Goal: Book appointment/travel/reservation

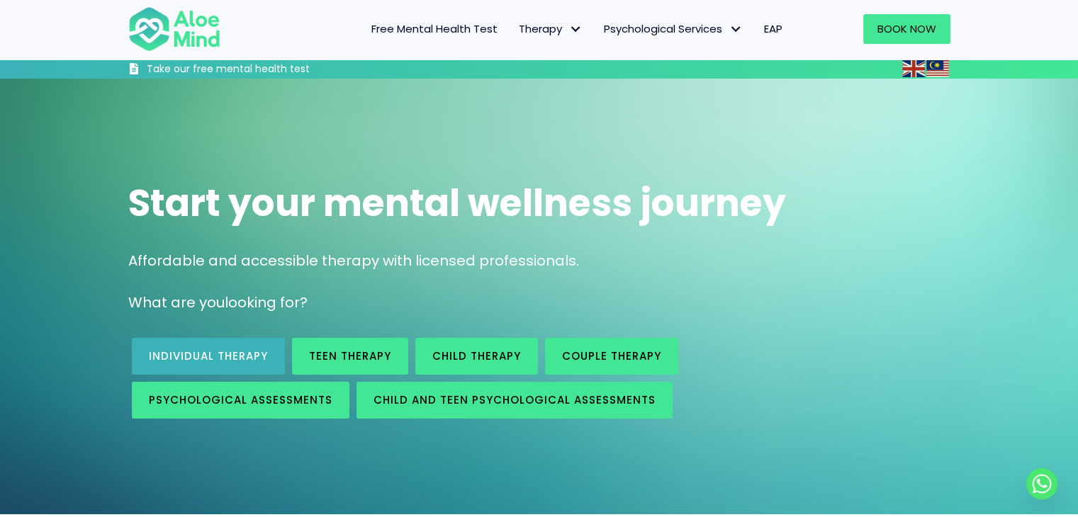
scroll to position [142, 0]
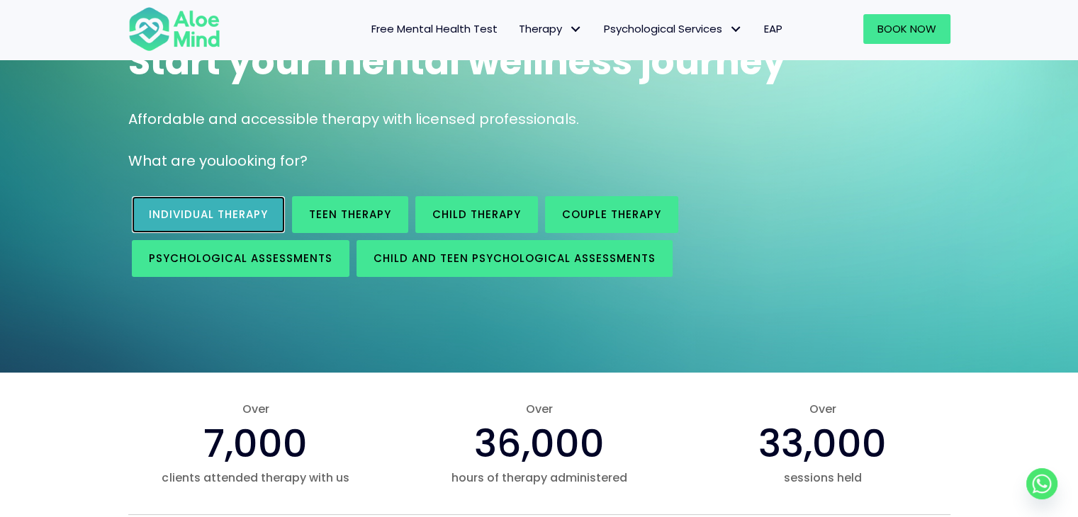
click at [220, 223] on link "Individual therapy" at bounding box center [208, 214] width 153 height 37
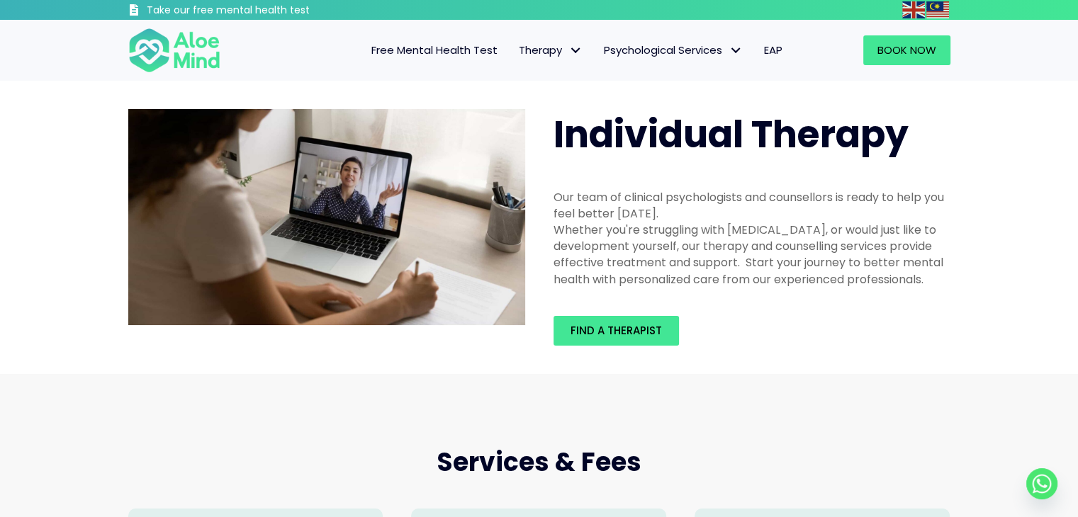
click at [432, 55] on span "Free Mental Health Test" at bounding box center [434, 50] width 126 height 15
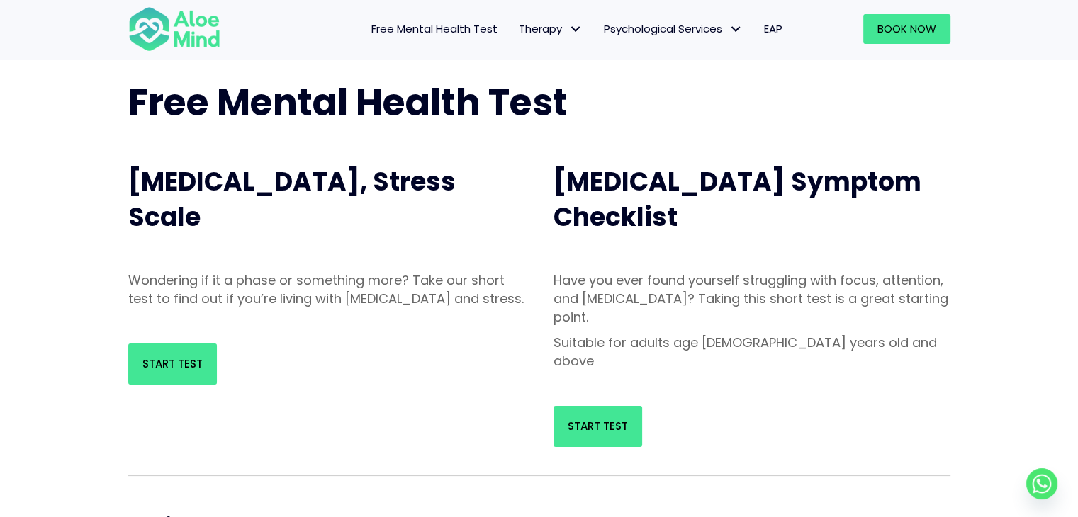
scroll to position [142, 0]
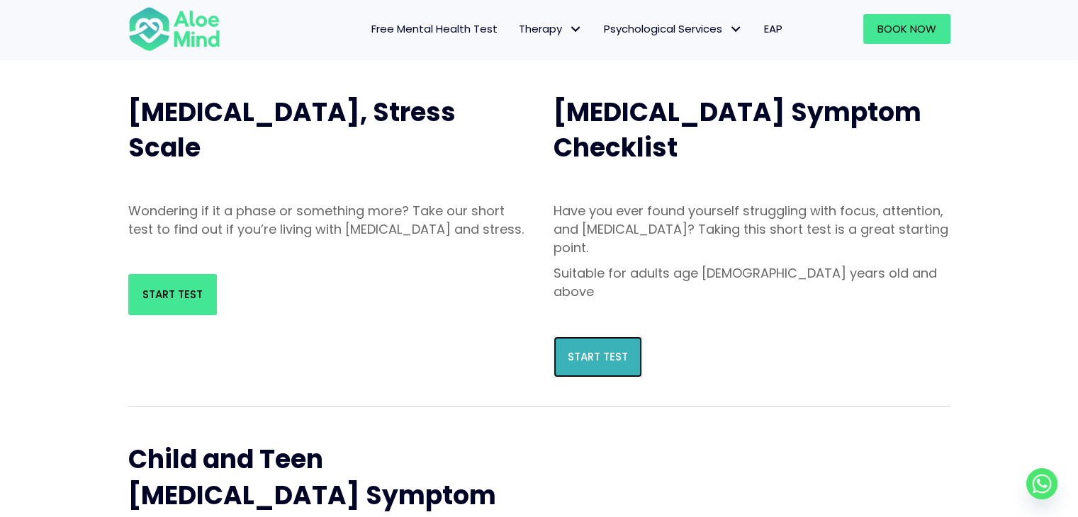
click at [565, 337] on link "Start Test" at bounding box center [598, 357] width 89 height 41
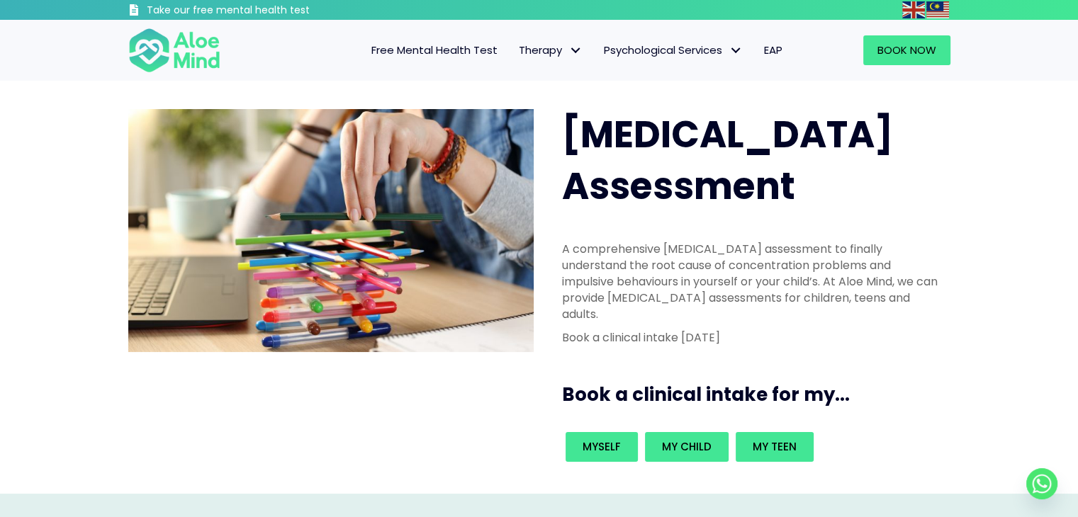
click at [618, 284] on div "A comprehensive [MEDICAL_DATA] assessment to finally understand the root cause …" at bounding box center [752, 297] width 380 height 113
click at [405, 52] on span "Free Mental Health Test" at bounding box center [434, 50] width 126 height 15
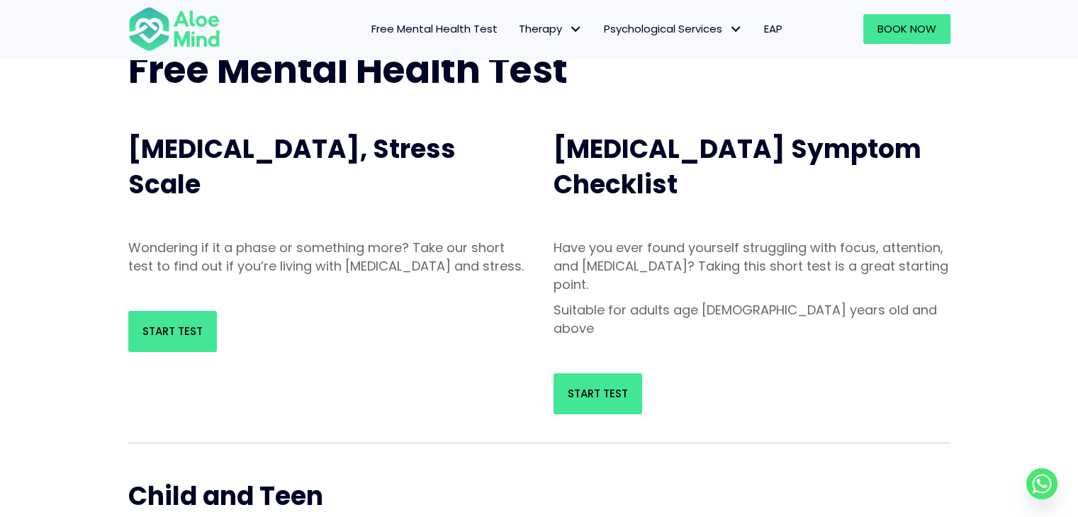
scroll to position [106, 0]
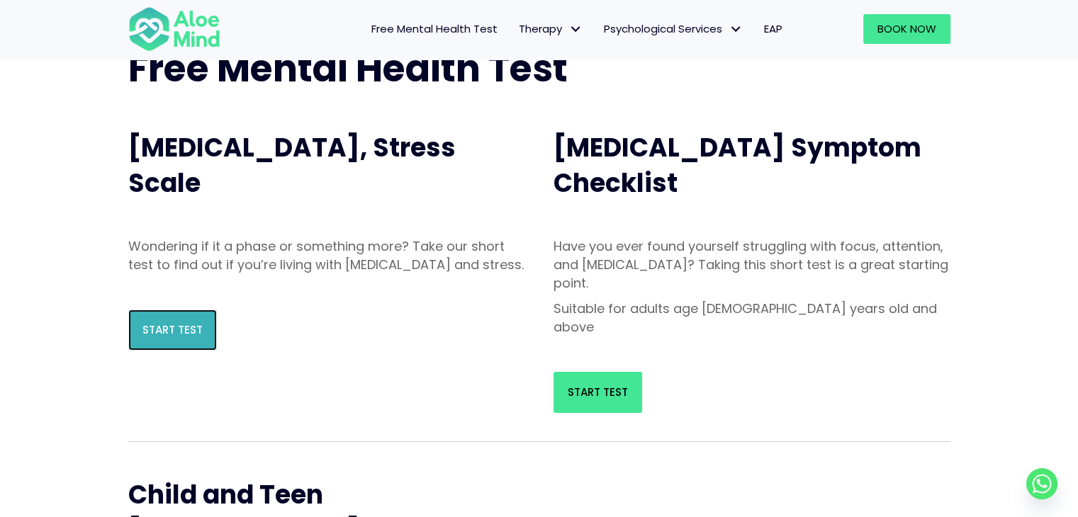
click at [184, 337] on span "Start Test" at bounding box center [172, 330] width 60 height 15
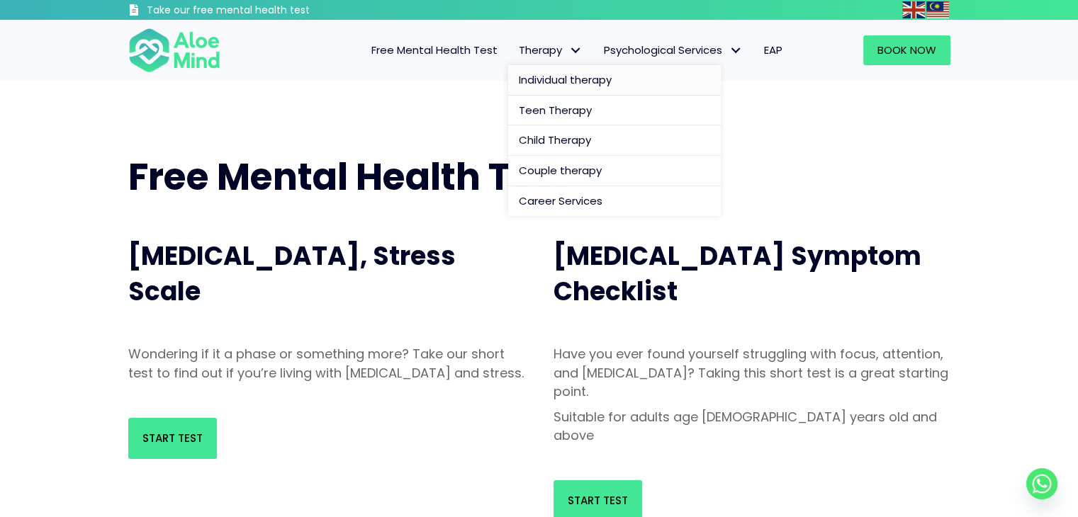
click at [542, 79] on span "Individual therapy" at bounding box center [565, 79] width 93 height 15
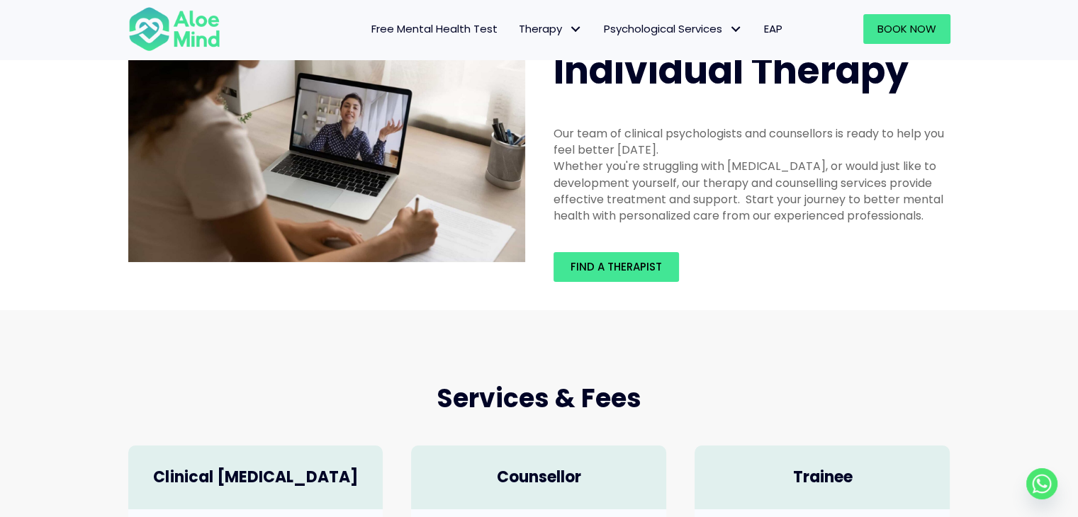
scroll to position [58, 0]
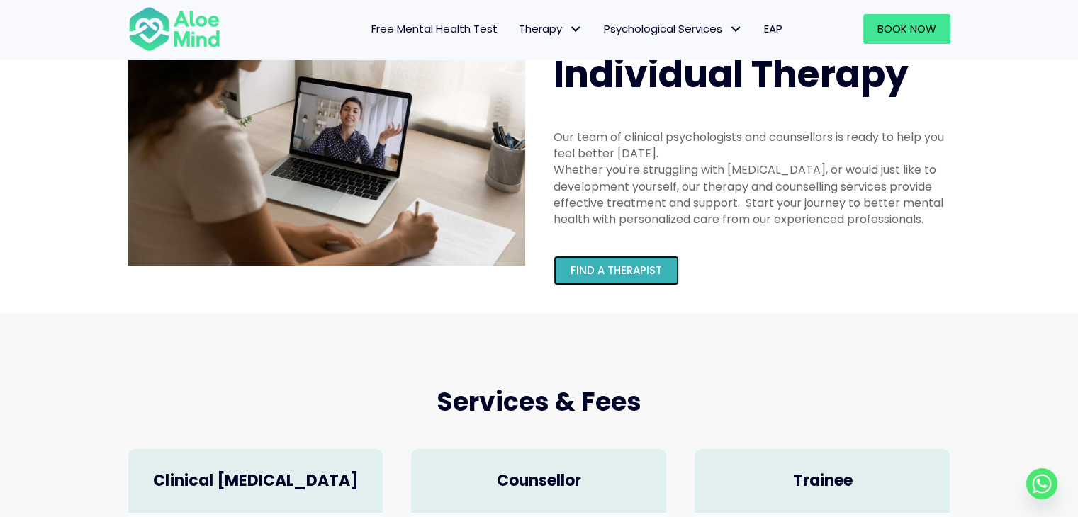
click at [590, 264] on span "Find a therapist" at bounding box center [616, 270] width 91 height 15
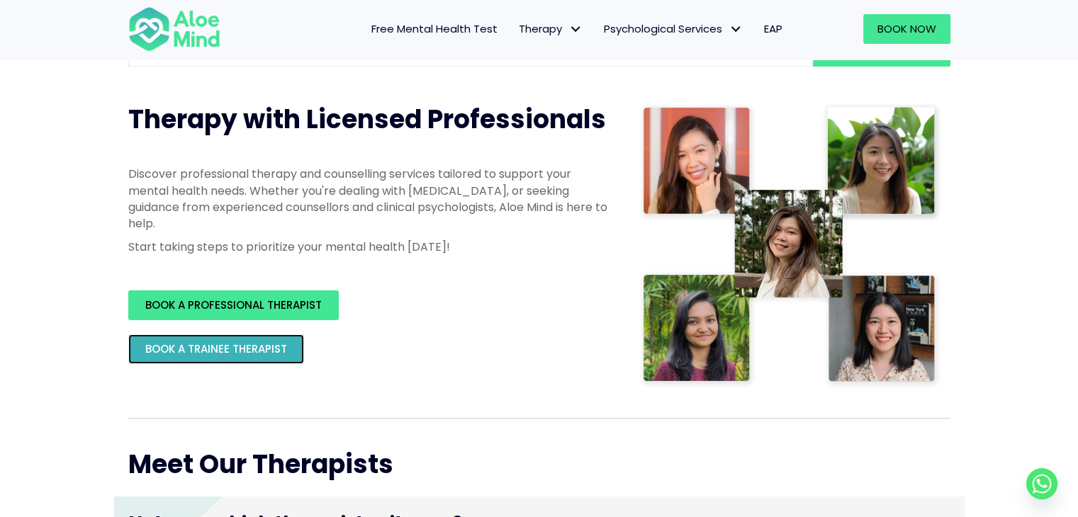
click at [285, 359] on link "BOOK A TRAINEE THERAPIST" at bounding box center [216, 350] width 176 height 30
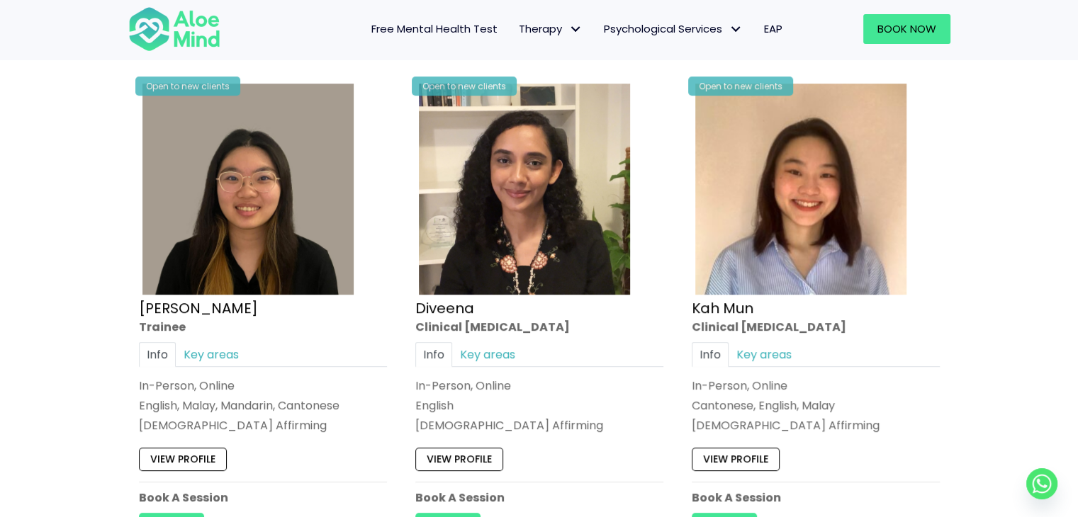
scroll to position [800, 0]
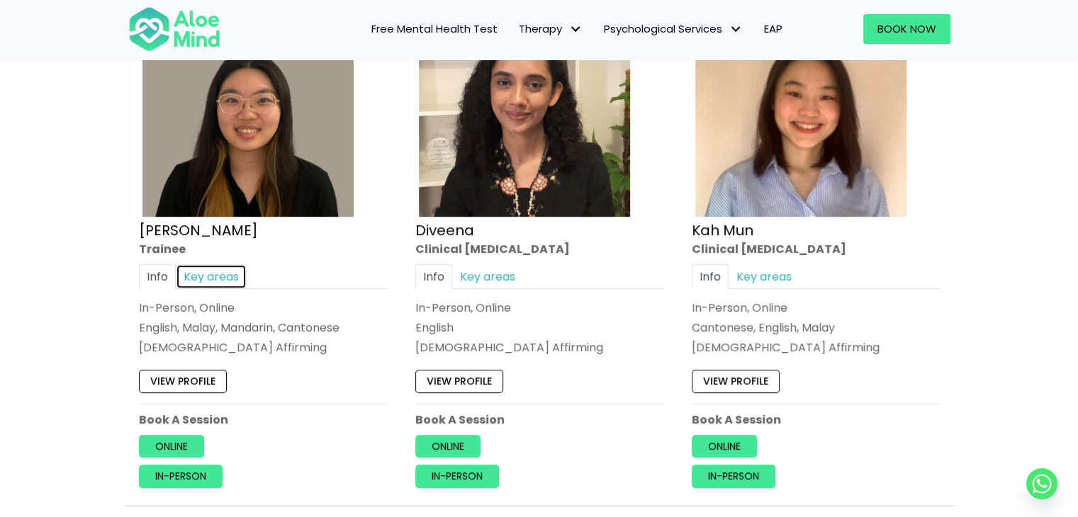
click at [213, 273] on link "Key areas" at bounding box center [211, 276] width 71 height 25
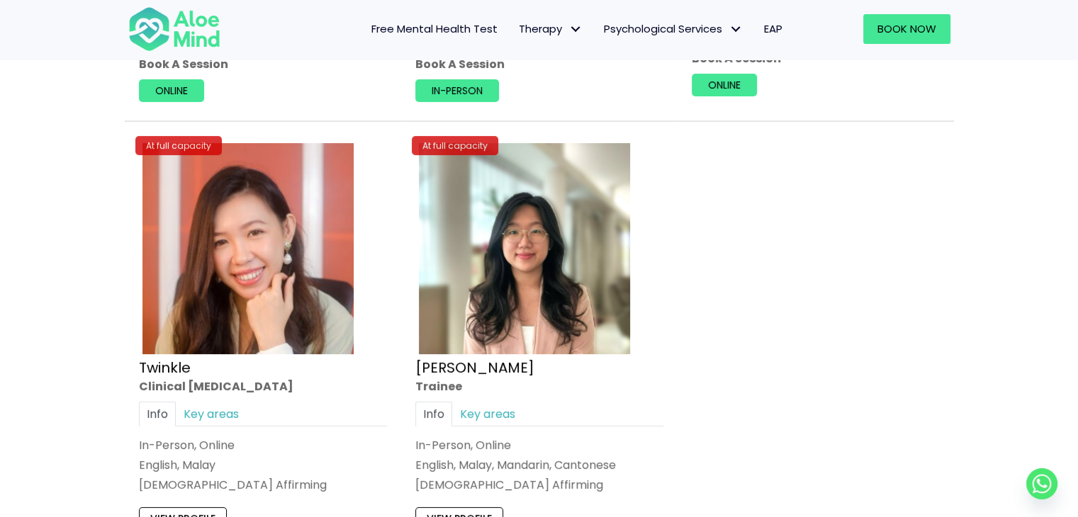
scroll to position [5915, 0]
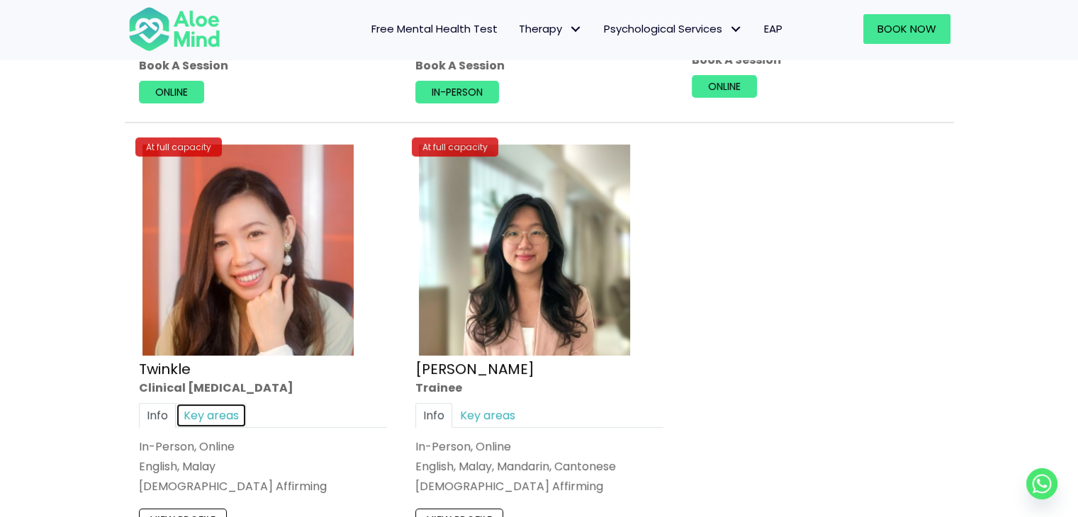
click at [244, 403] on link "Key areas" at bounding box center [211, 415] width 71 height 25
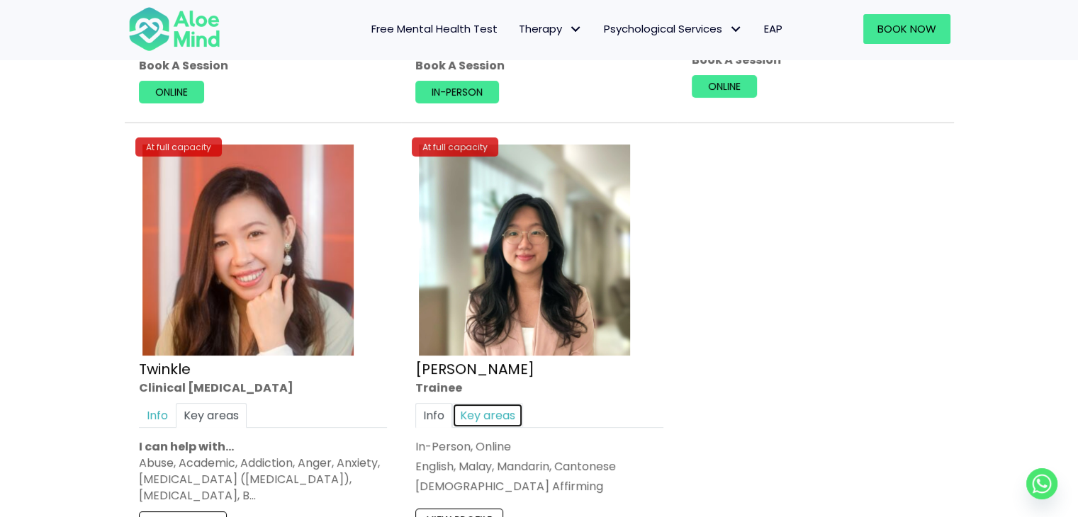
click at [463, 403] on link "Key areas" at bounding box center [487, 415] width 71 height 25
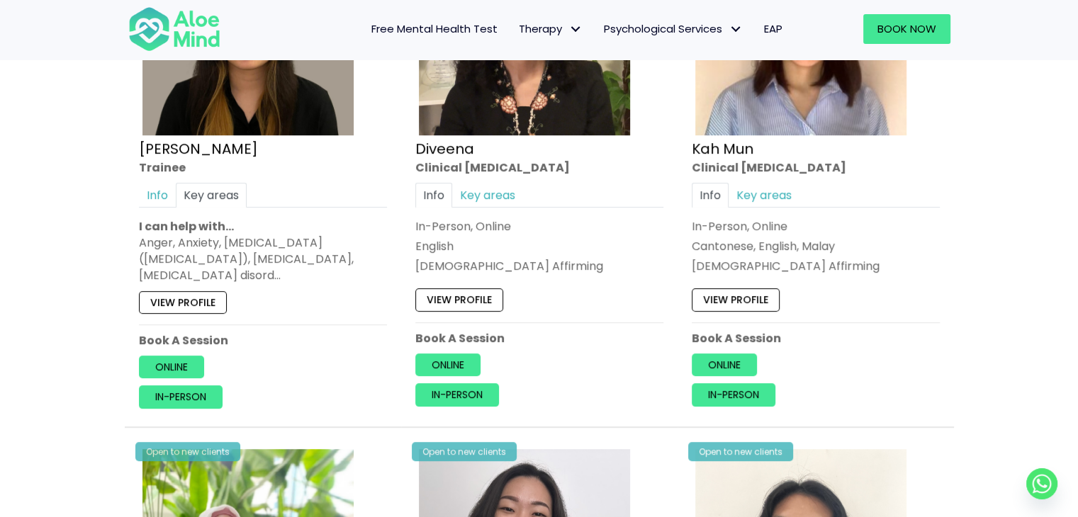
scroll to position [879, 0]
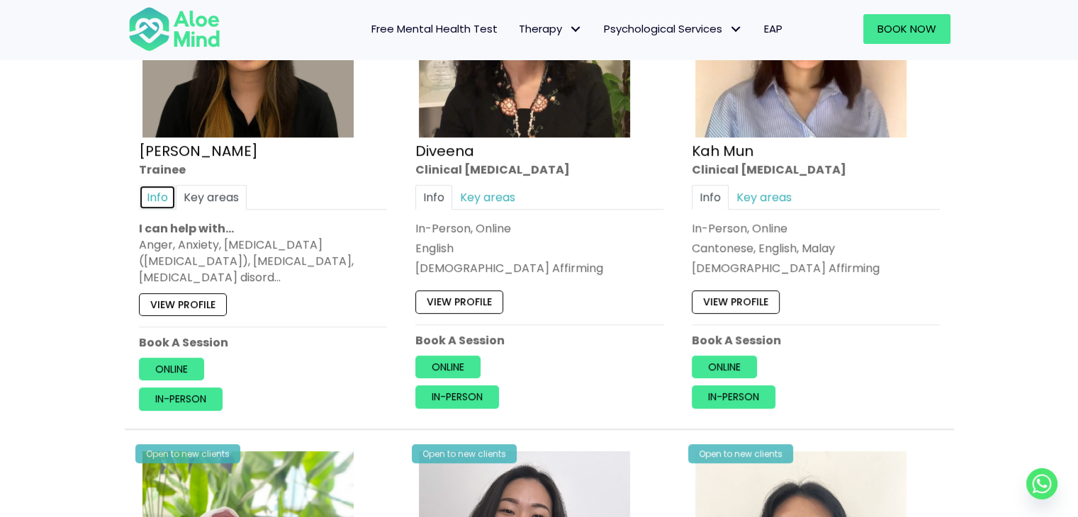
click at [168, 194] on link "Info" at bounding box center [157, 197] width 37 height 25
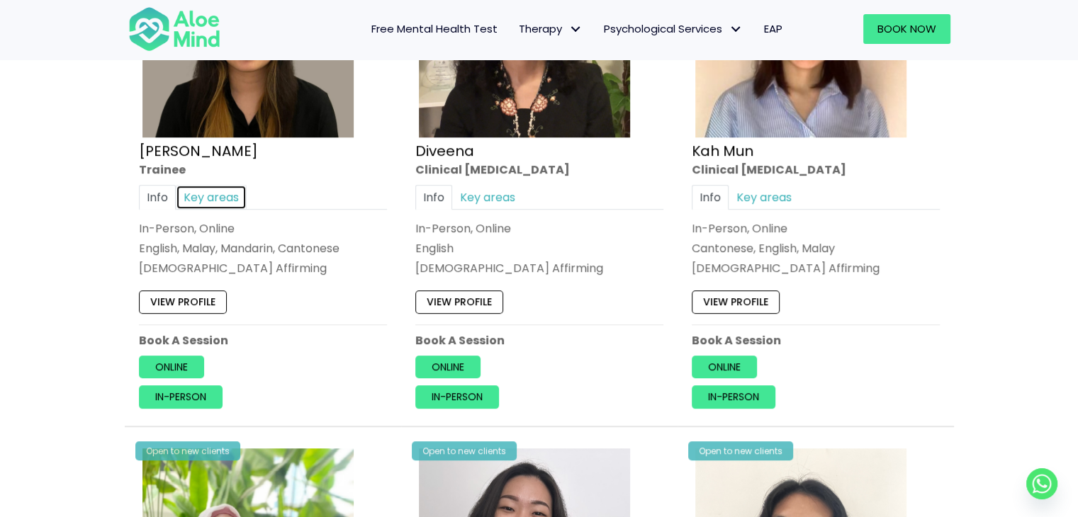
click at [211, 202] on link "Key areas" at bounding box center [211, 197] width 71 height 25
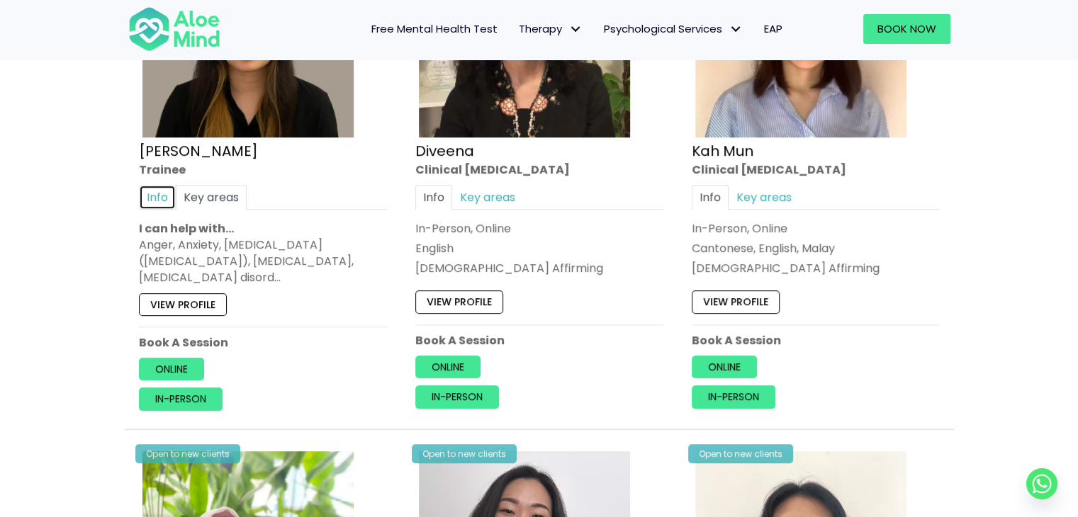
click at [139, 196] on link "Info" at bounding box center [157, 197] width 37 height 25
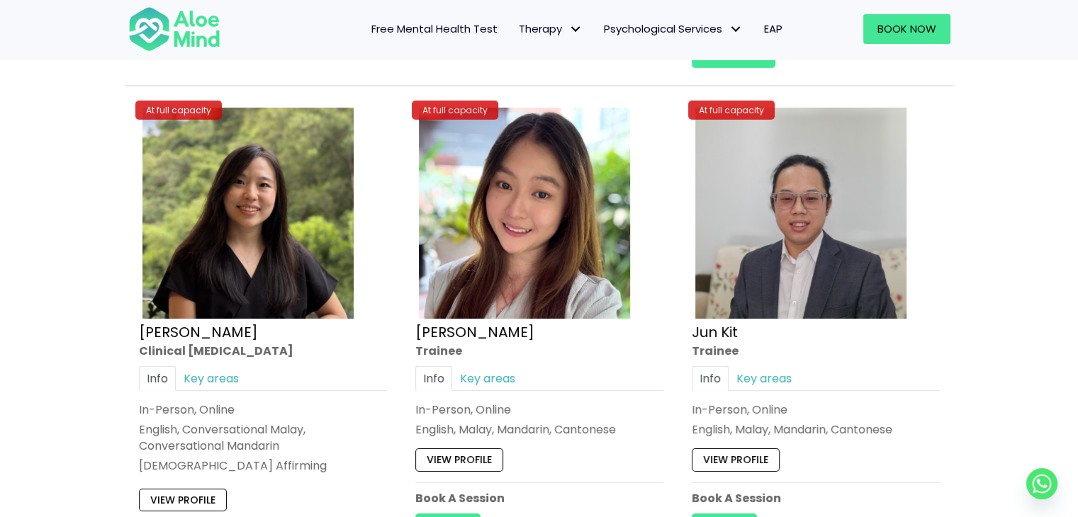
scroll to position [4928, 0]
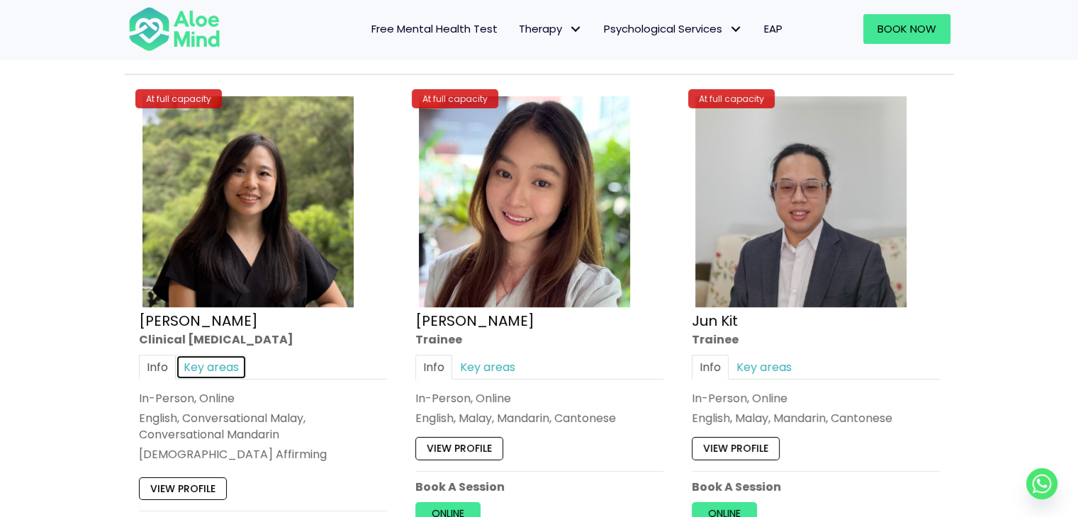
click at [213, 363] on link "Key areas" at bounding box center [211, 367] width 71 height 25
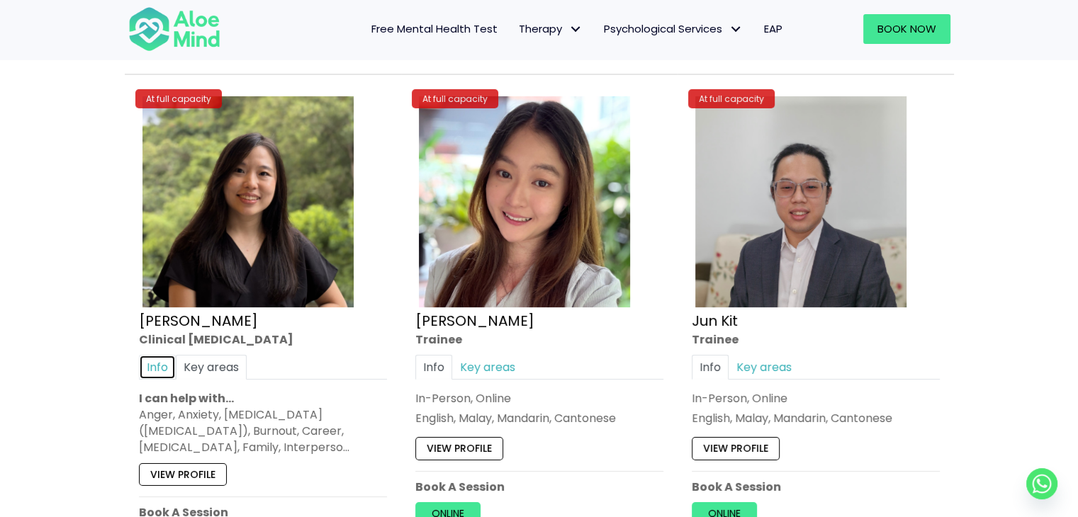
click at [163, 364] on link "Info" at bounding box center [157, 367] width 37 height 25
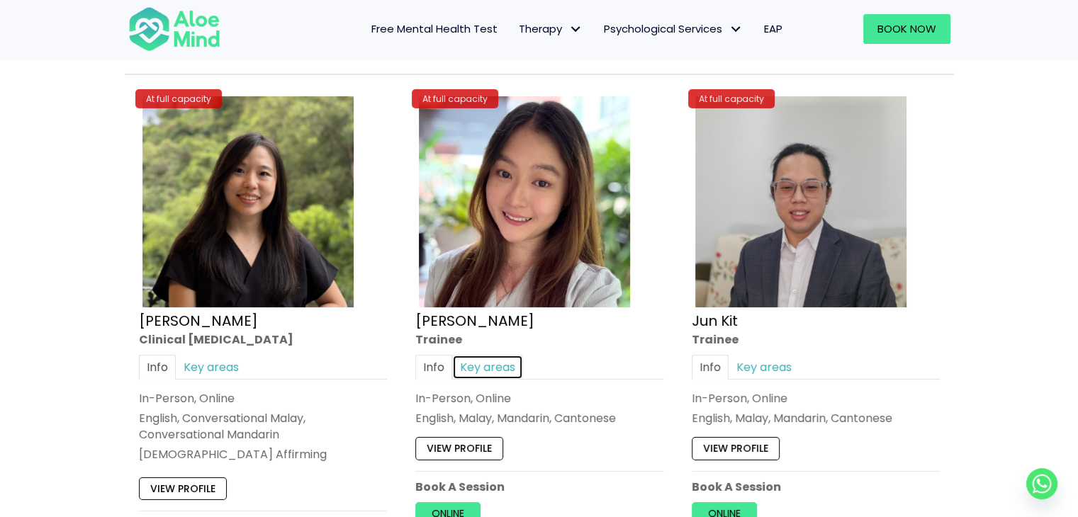
click at [474, 367] on link "Key areas" at bounding box center [487, 367] width 71 height 25
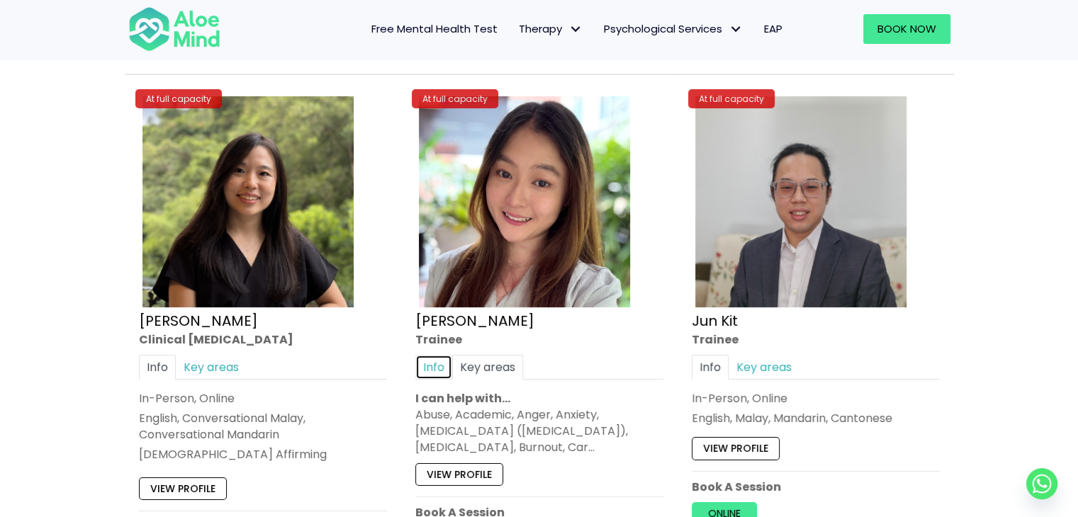
click at [437, 361] on link "Info" at bounding box center [433, 367] width 37 height 25
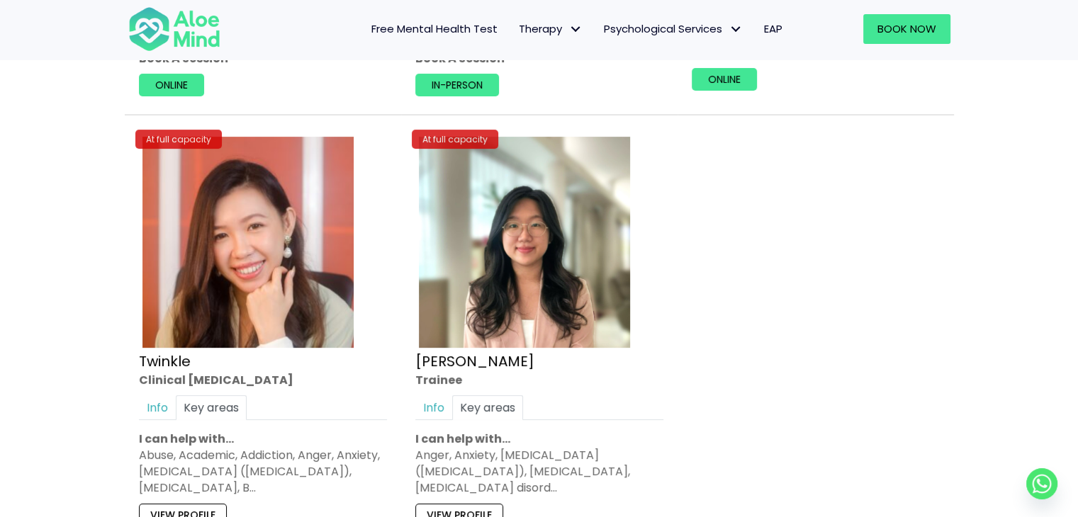
scroll to position [5926, 0]
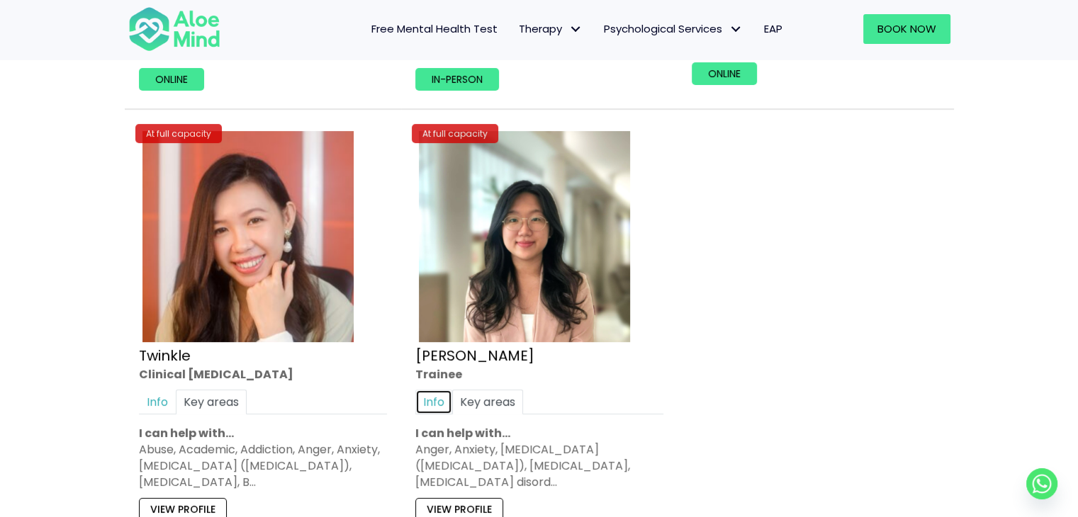
click at [433, 390] on link "Info" at bounding box center [433, 402] width 37 height 25
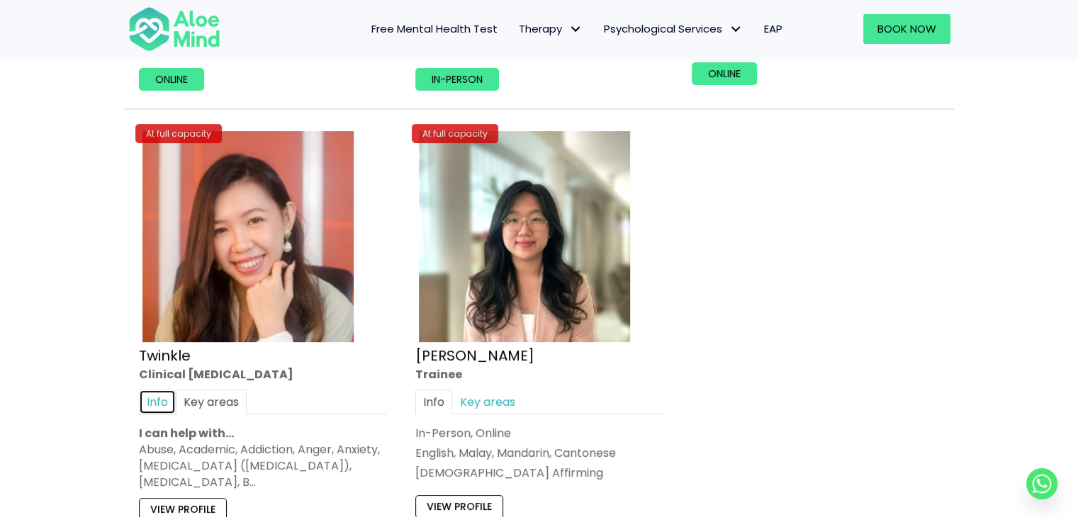
click at [147, 396] on link "Info" at bounding box center [157, 402] width 37 height 25
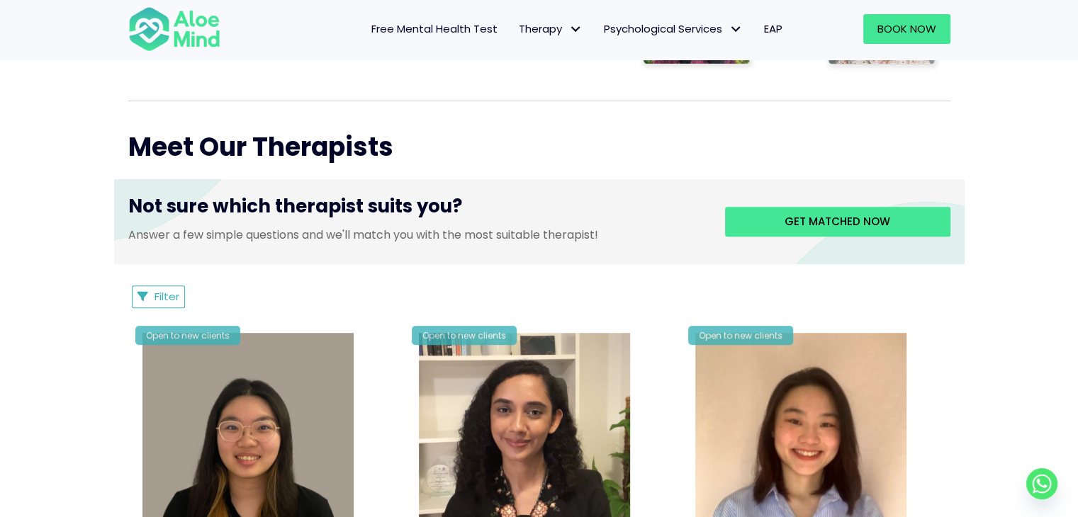
scroll to position [471, 0]
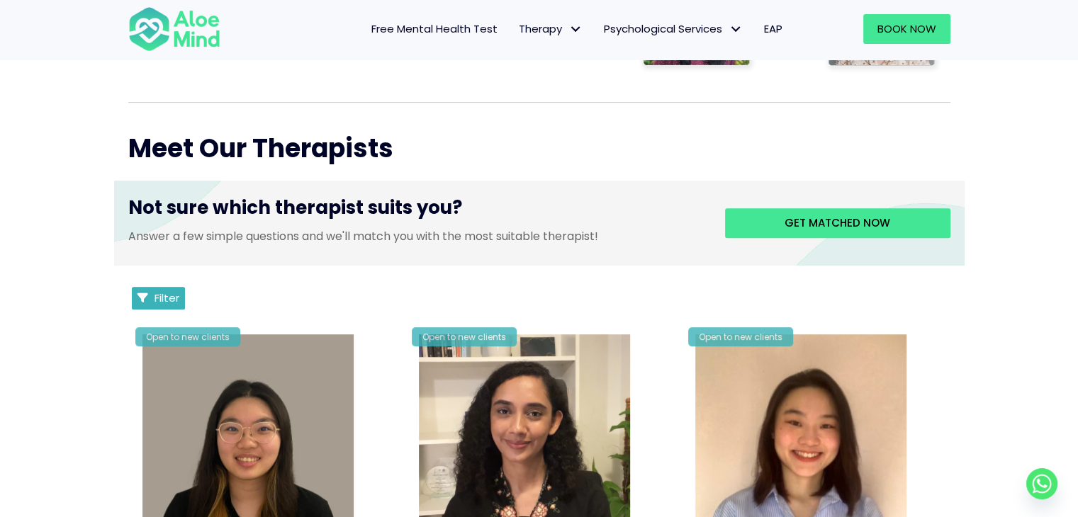
click at [150, 293] on button "Filter" at bounding box center [159, 298] width 54 height 23
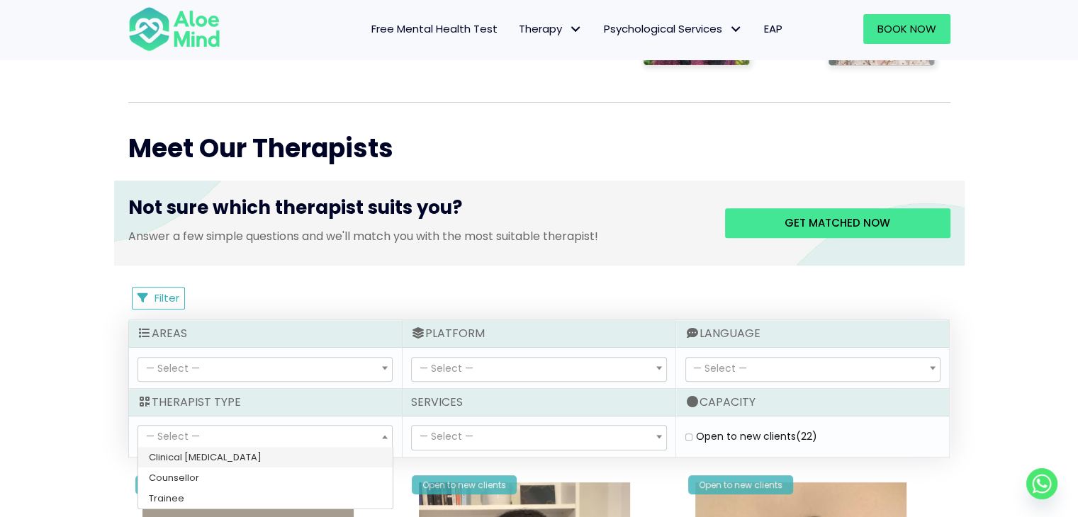
click at [288, 437] on span "— Select —" at bounding box center [265, 438] width 254 height 24
select select "80"
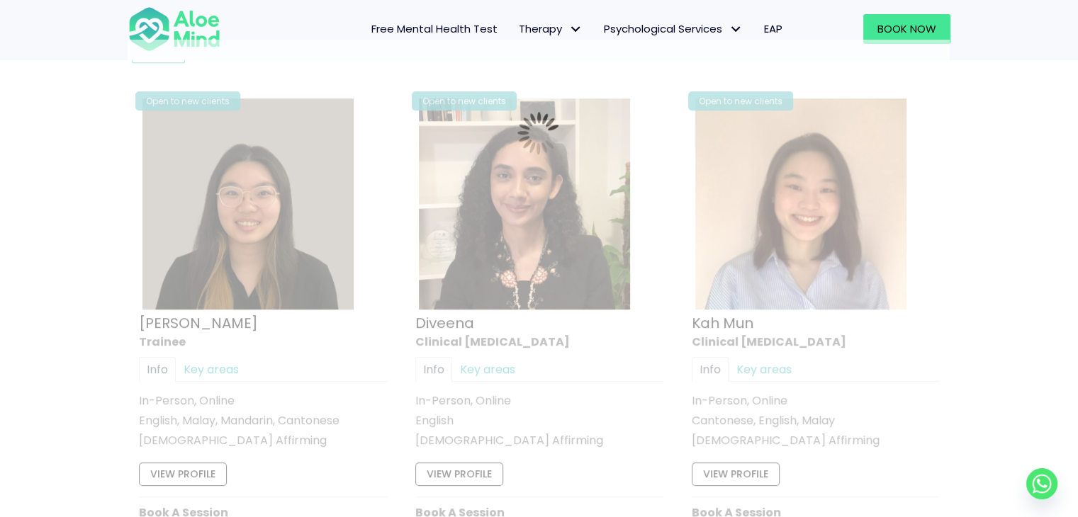
scroll to position [757, 0]
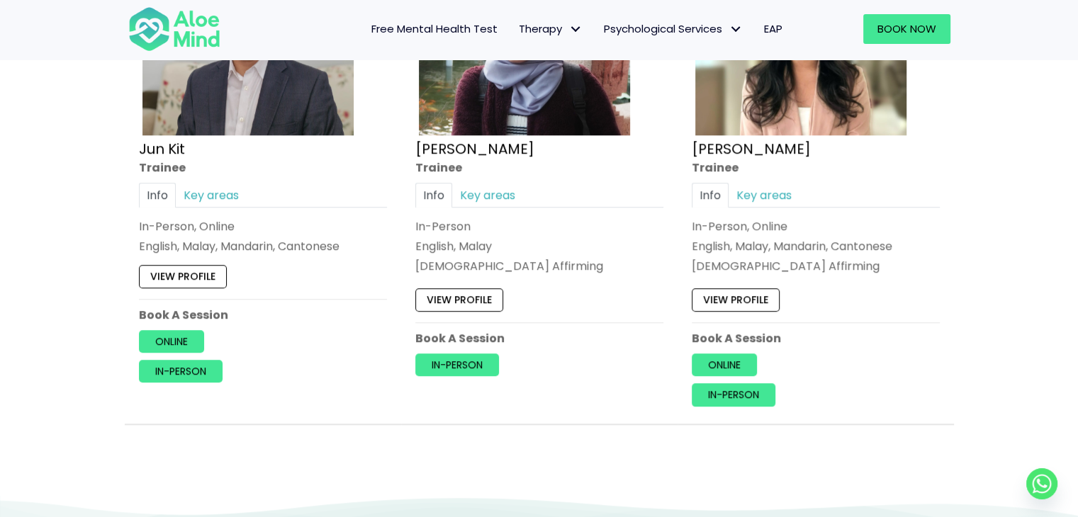
scroll to position [1428, 0]
click at [722, 359] on link "Online" at bounding box center [724, 365] width 65 height 23
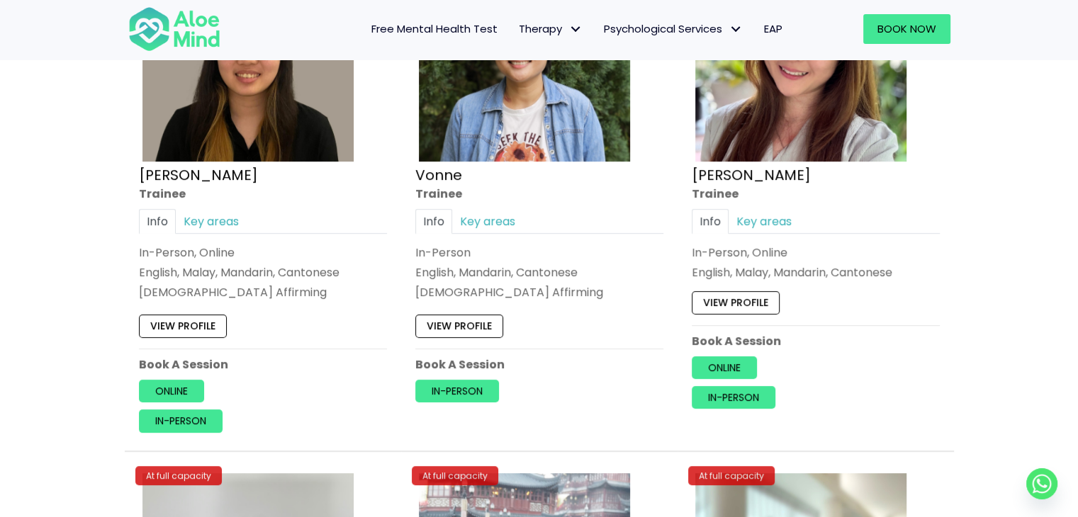
scroll to position [746, 0]
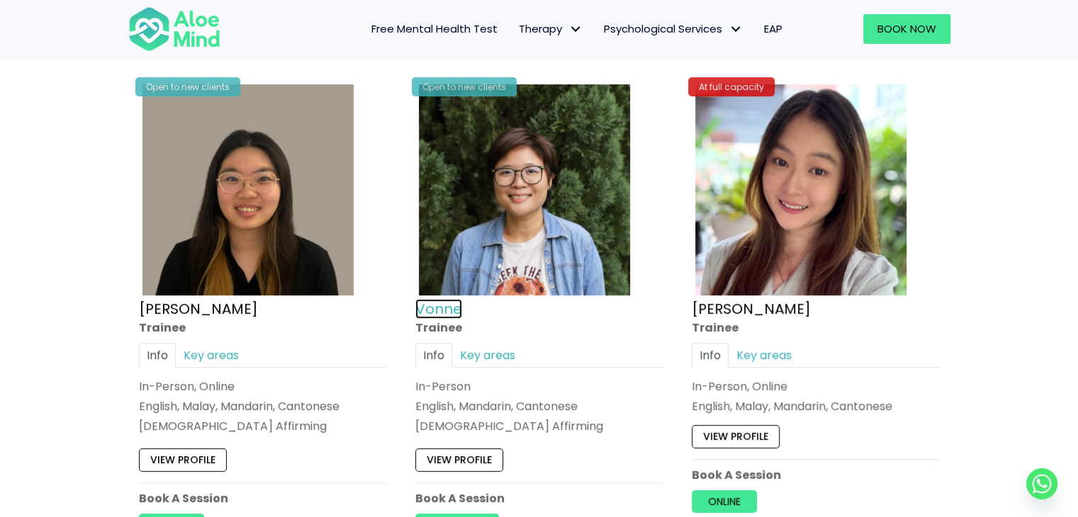
click at [437, 304] on link "Vonne" at bounding box center [438, 309] width 47 height 20
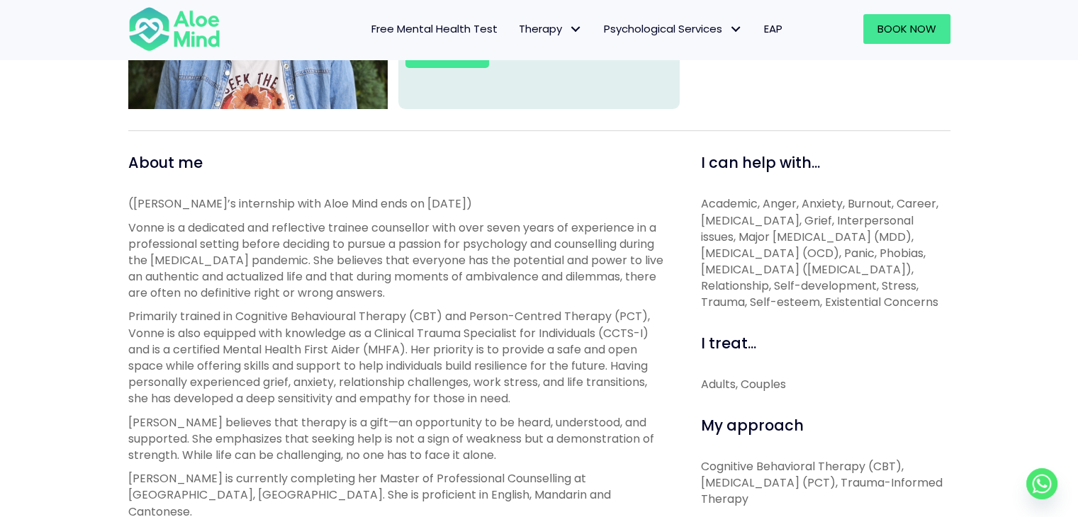
scroll to position [413, 0]
